Goal: Information Seeking & Learning: Stay updated

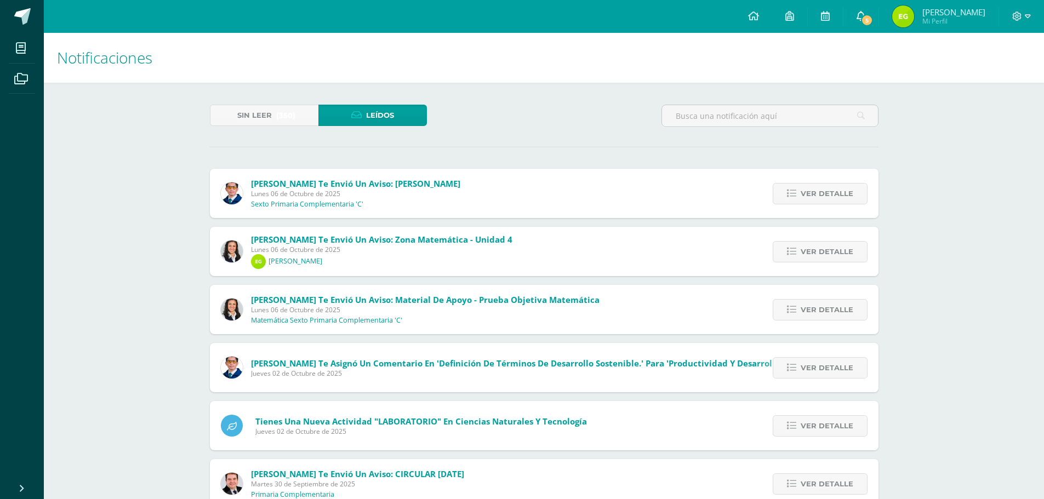
click at [865, 18] on icon at bounding box center [860, 16] width 9 height 10
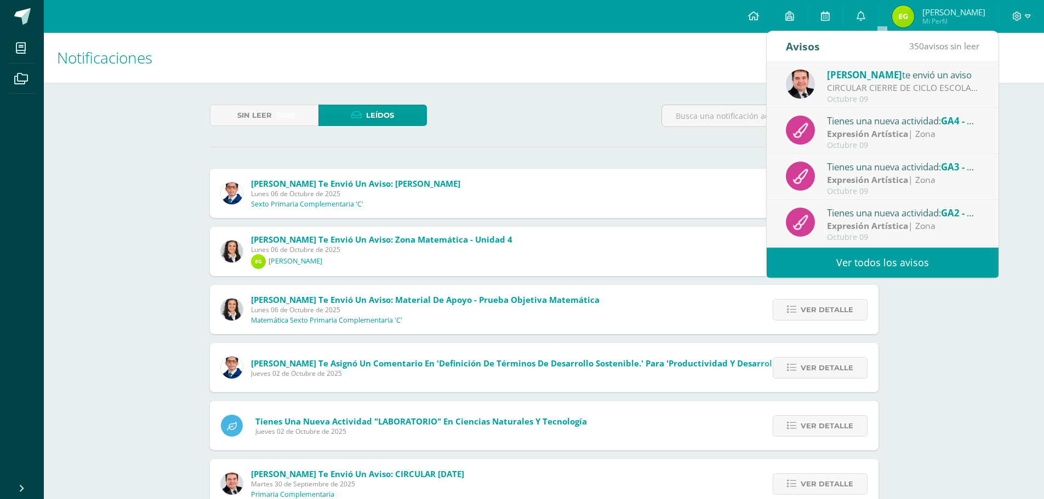
click at [896, 67] on div "[PERSON_NAME] te envió un aviso CIRCULAR CIERRE DE CICLO ESCOLAR 2025: Buenas t…" at bounding box center [883, 85] width 232 height 46
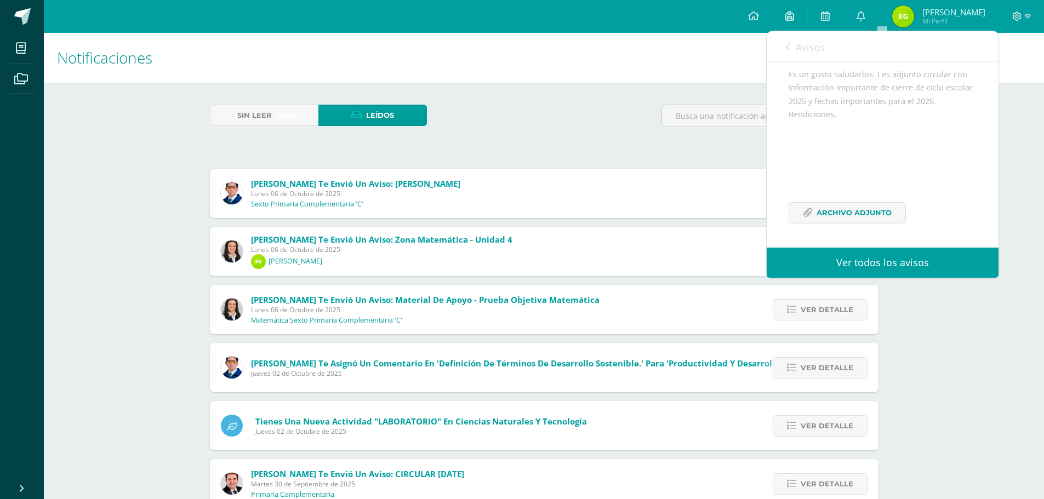
scroll to position [160, 0]
click at [879, 213] on span "Archivo Adjunto" at bounding box center [853, 213] width 75 height 20
click at [789, 42] on link "Avisos" at bounding box center [805, 46] width 39 height 31
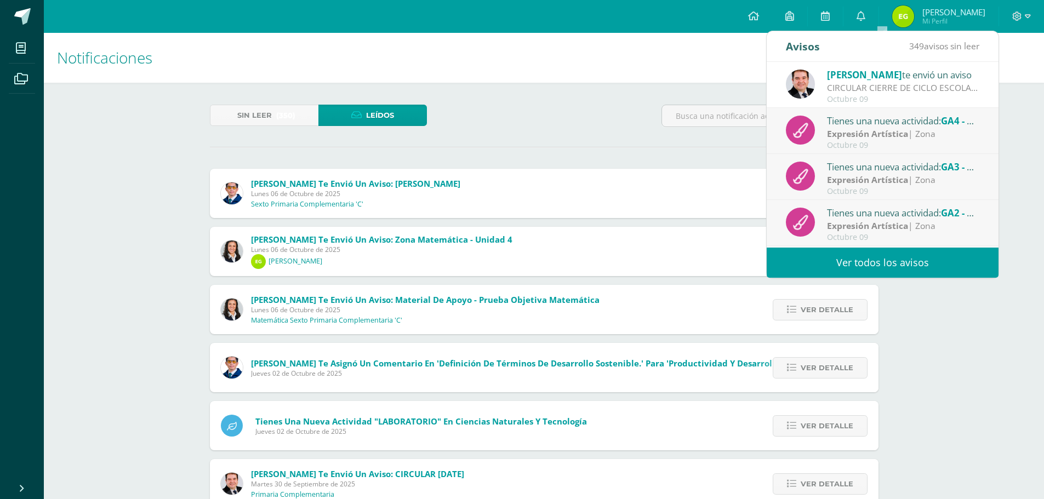
click at [862, 128] on strong "Expresión Artística" at bounding box center [867, 134] width 81 height 12
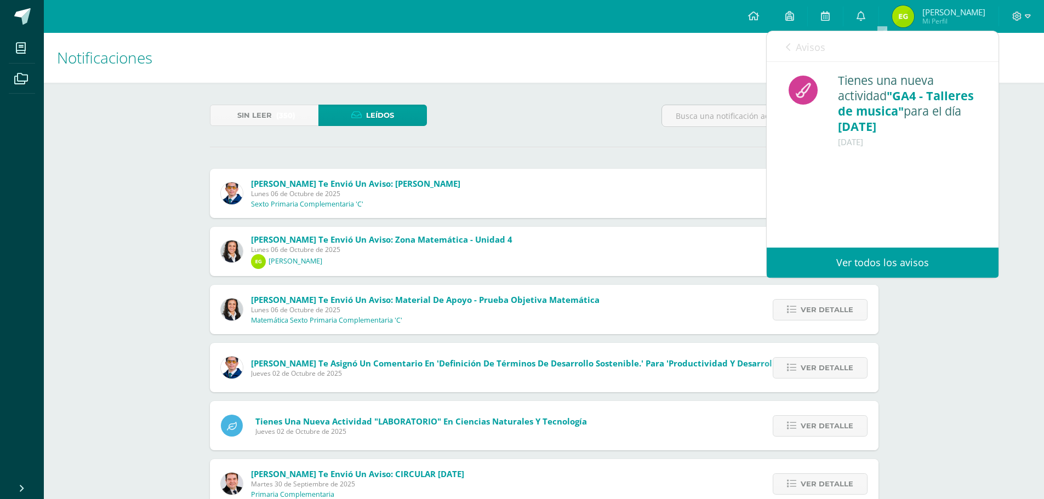
scroll to position [0, 0]
click at [800, 43] on span "Avisos" at bounding box center [811, 47] width 30 height 13
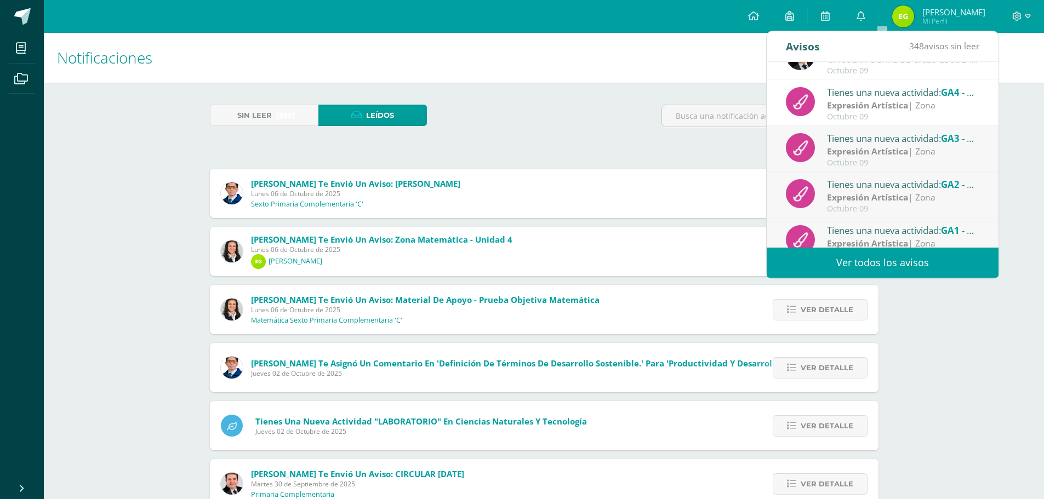
scroll to position [55, 0]
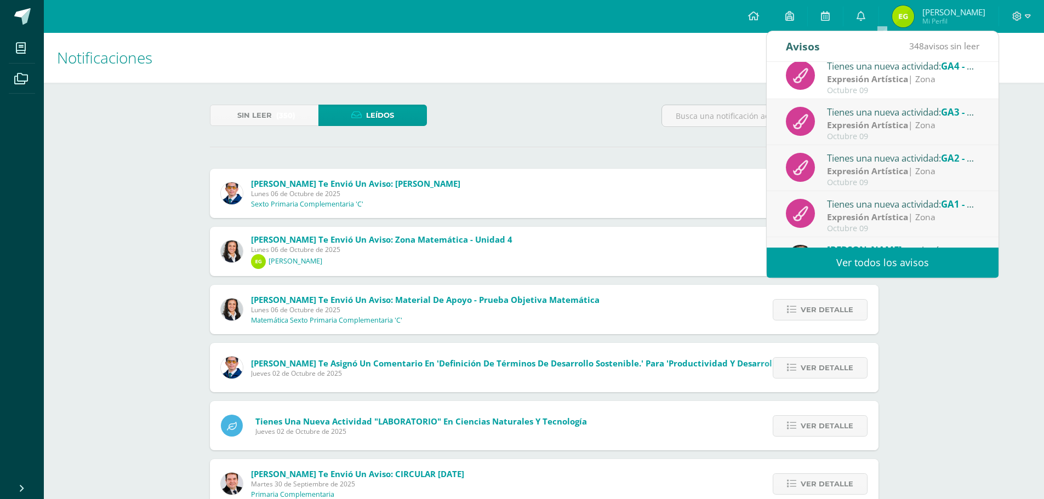
click at [865, 130] on strong "Expresión Artística" at bounding box center [867, 125] width 81 height 12
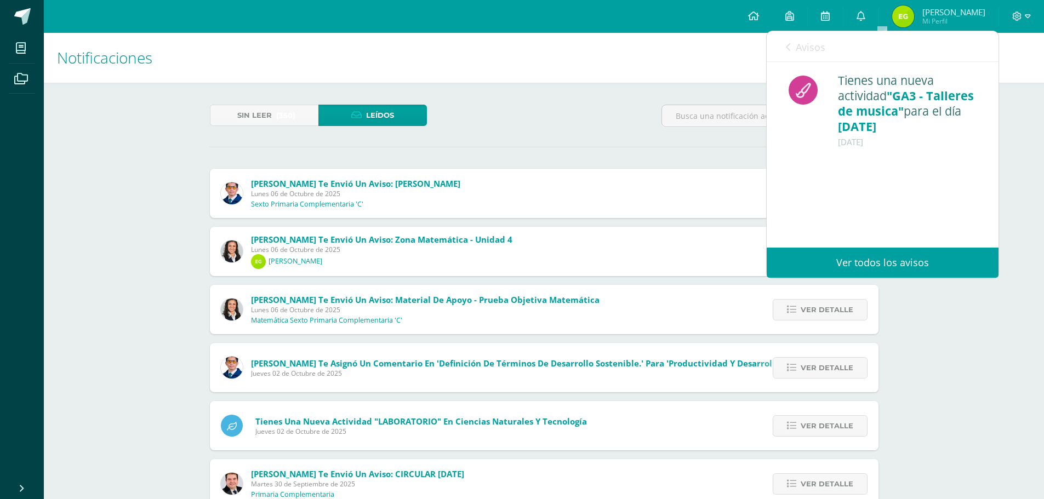
click at [782, 43] on div "Avisos 347 avisos sin leer Avisos" at bounding box center [883, 46] width 232 height 31
click at [801, 45] on span "Avisos" at bounding box center [811, 47] width 30 height 13
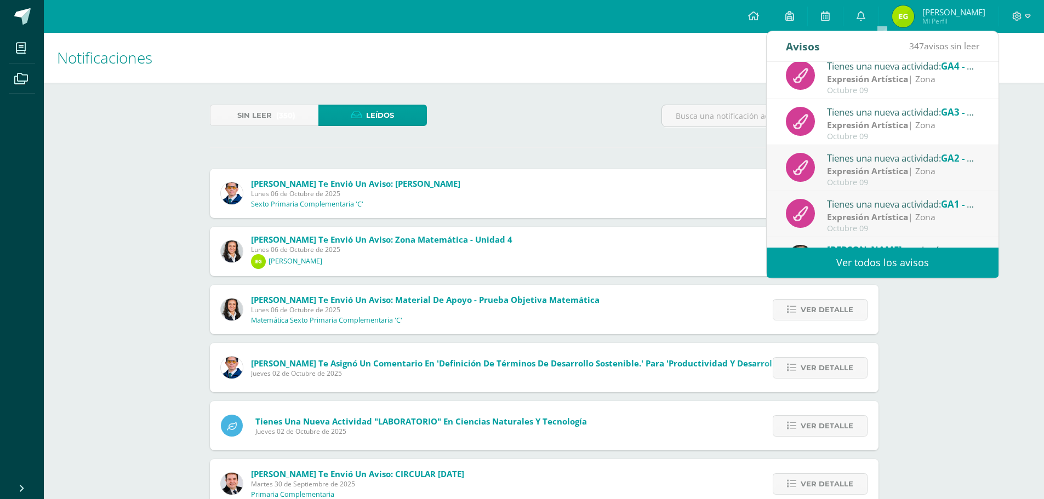
click at [867, 167] on strong "Expresión Artística" at bounding box center [867, 171] width 81 height 12
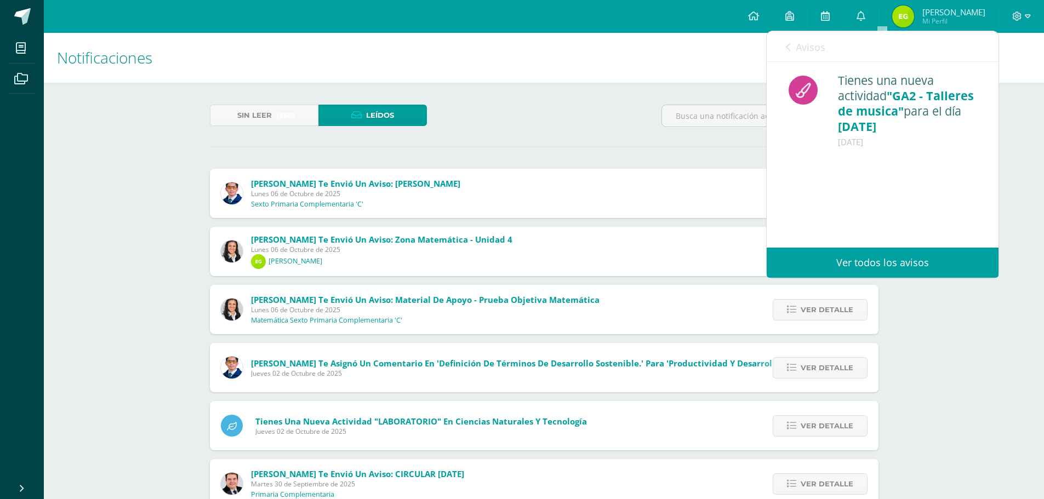
click at [790, 38] on link "Avisos" at bounding box center [805, 46] width 39 height 31
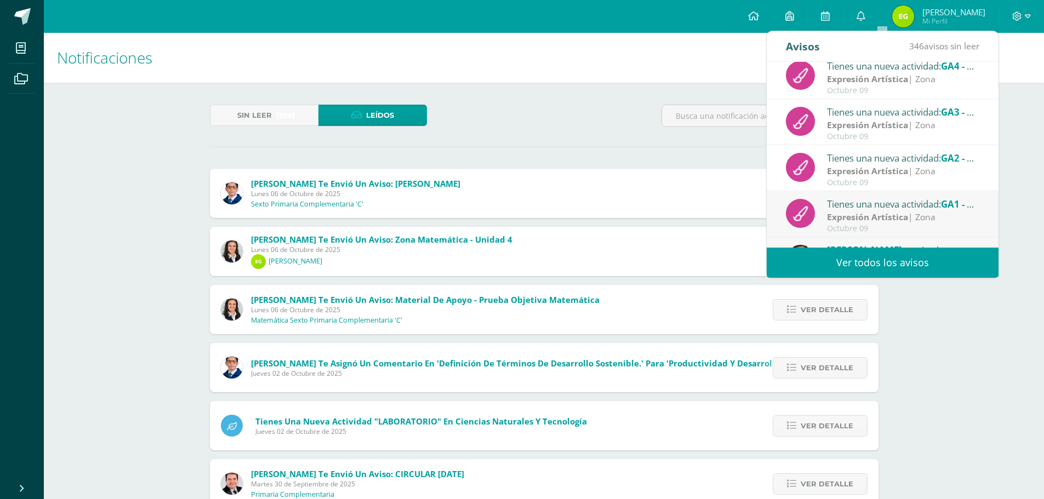
click at [870, 202] on div "Tienes una nueva actividad: GA1 - Talleres de música" at bounding box center [903, 204] width 152 height 14
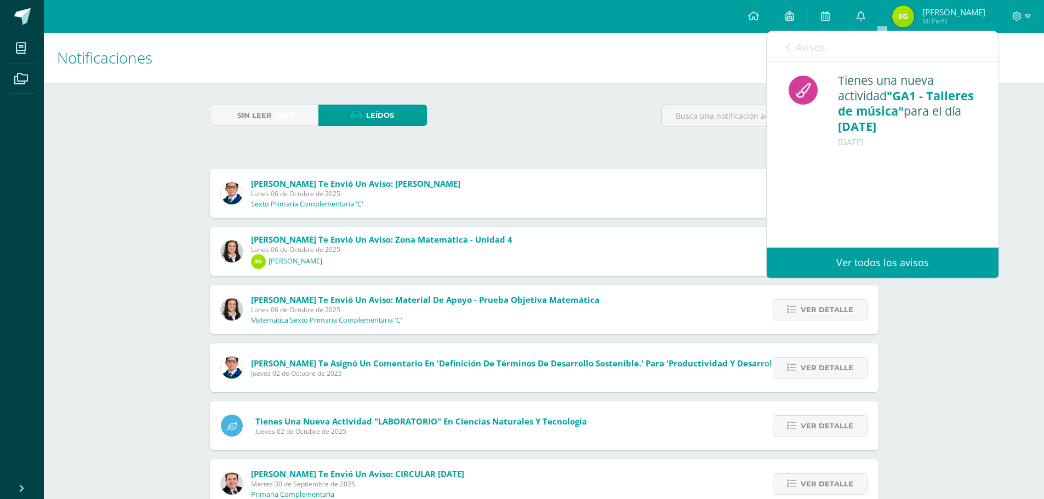
click at [795, 42] on link "Avisos" at bounding box center [805, 46] width 39 height 31
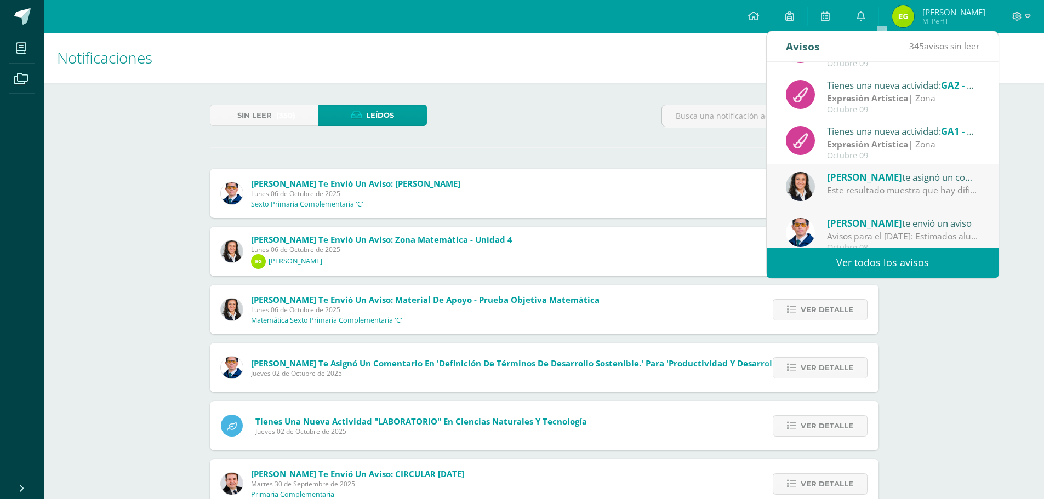
scroll to position [164, 0]
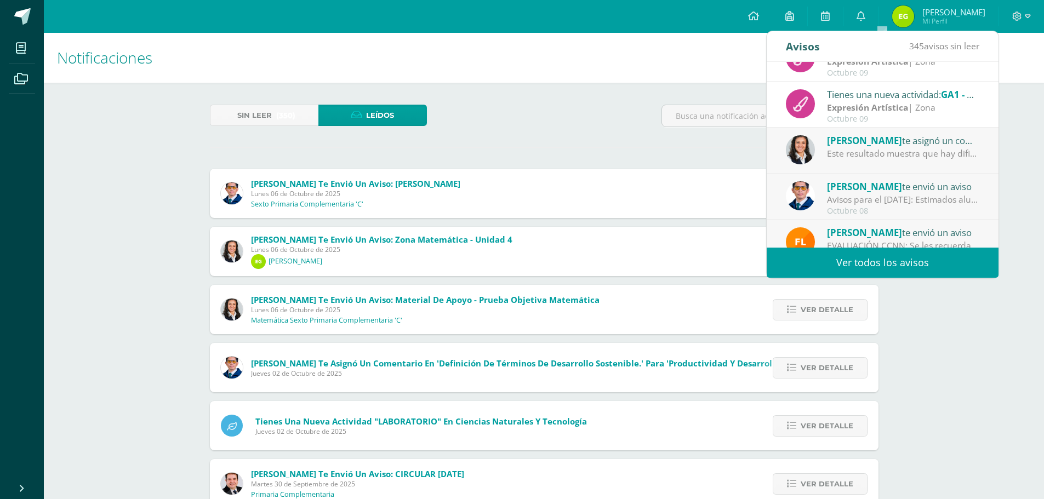
click at [839, 141] on span "[PERSON_NAME]" at bounding box center [864, 140] width 75 height 13
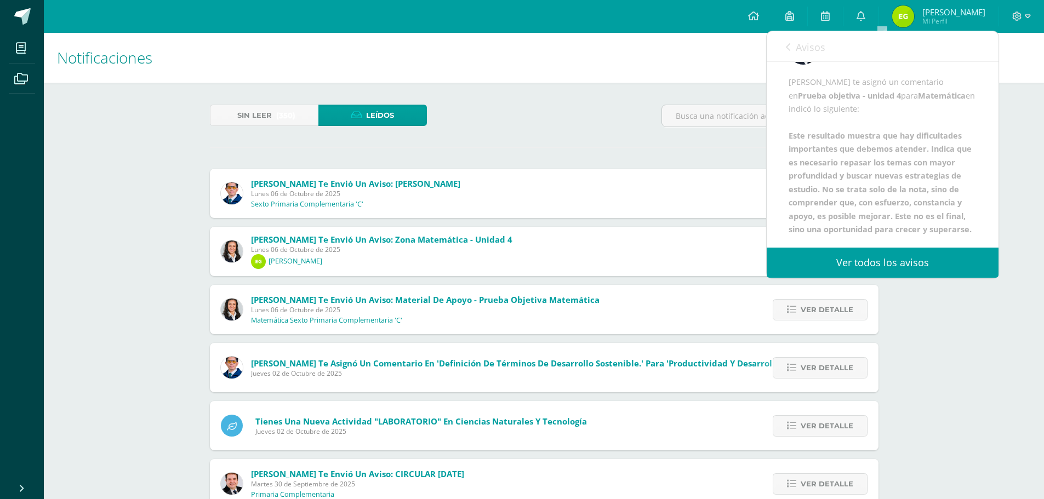
scroll to position [107, 0]
click at [799, 51] on span "Avisos" at bounding box center [811, 47] width 30 height 13
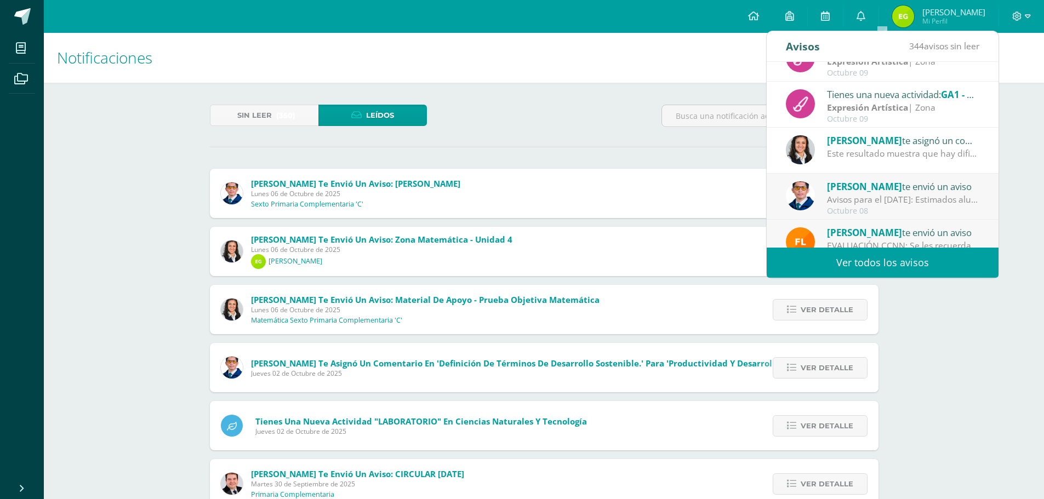
click at [861, 204] on div "Avisos para el [DATE]: Estimados alumnos Sexto Primaria Reciban un cordial salu…" at bounding box center [903, 199] width 152 height 13
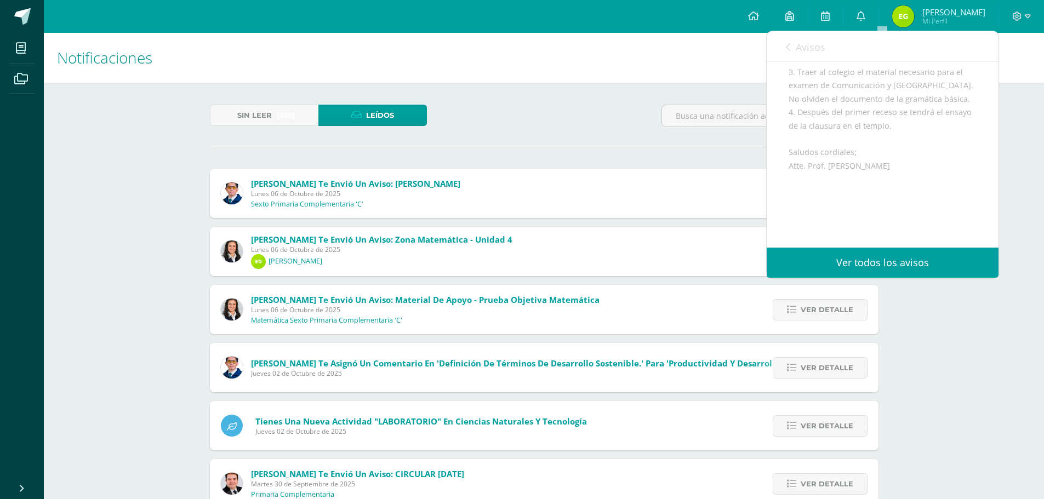
scroll to position [274, 0]
click at [797, 45] on span "Avisos" at bounding box center [811, 47] width 30 height 13
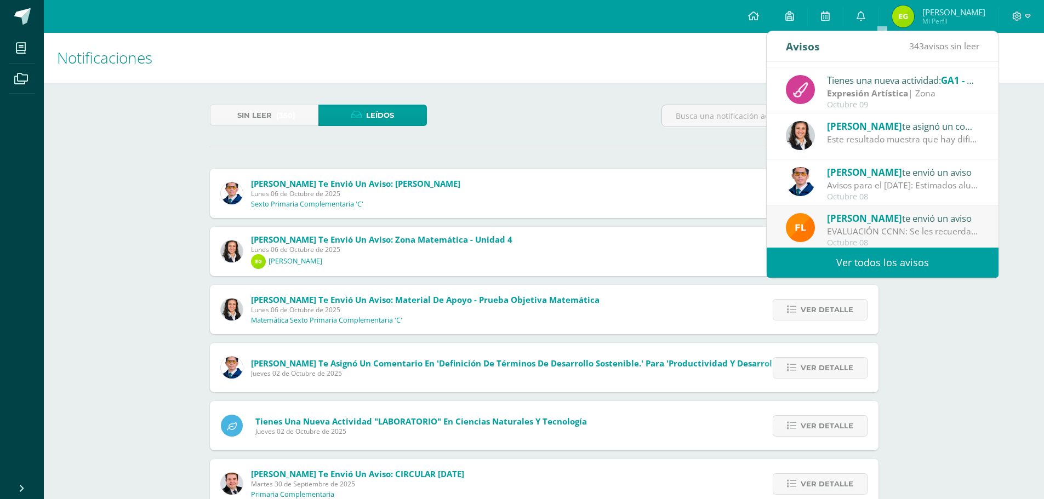
scroll to position [182, 0]
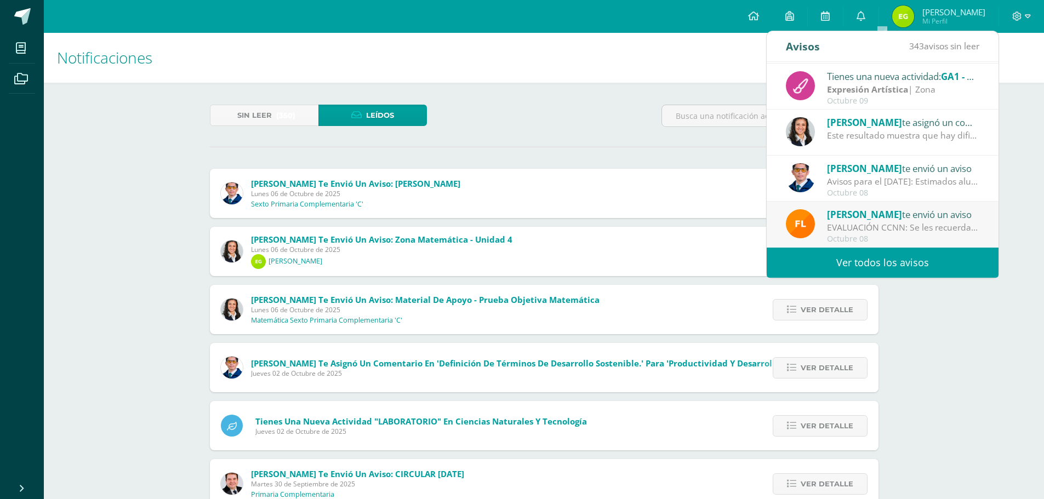
click at [871, 210] on span "[PERSON_NAME]" at bounding box center [864, 214] width 75 height 13
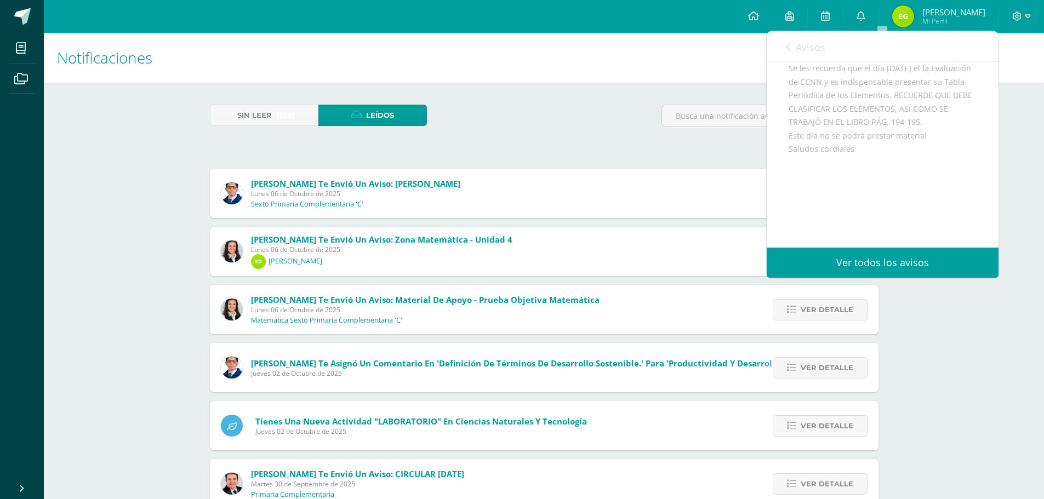
scroll to position [148, 0]
click at [786, 49] on icon at bounding box center [788, 47] width 4 height 9
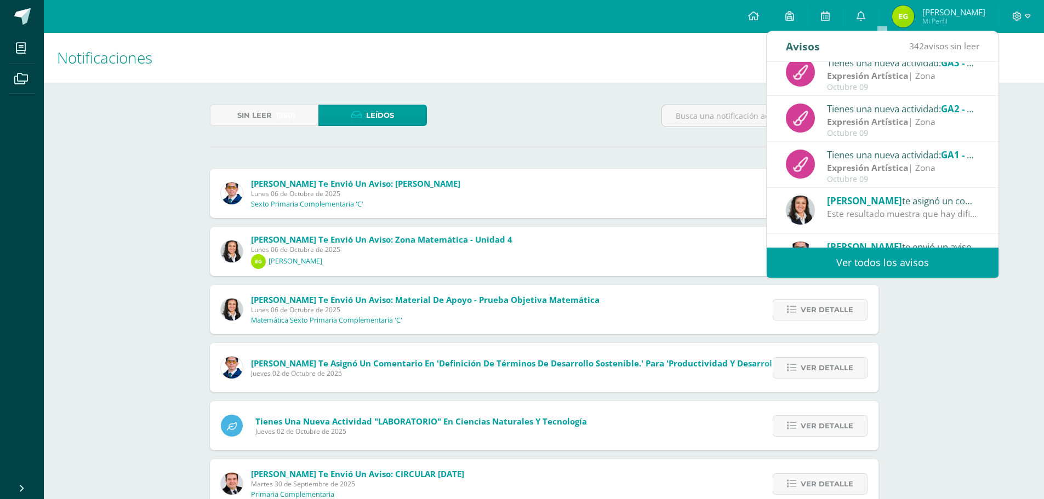
scroll to position [0, 0]
